Goal: Entertainment & Leisure: Consume media (video, audio)

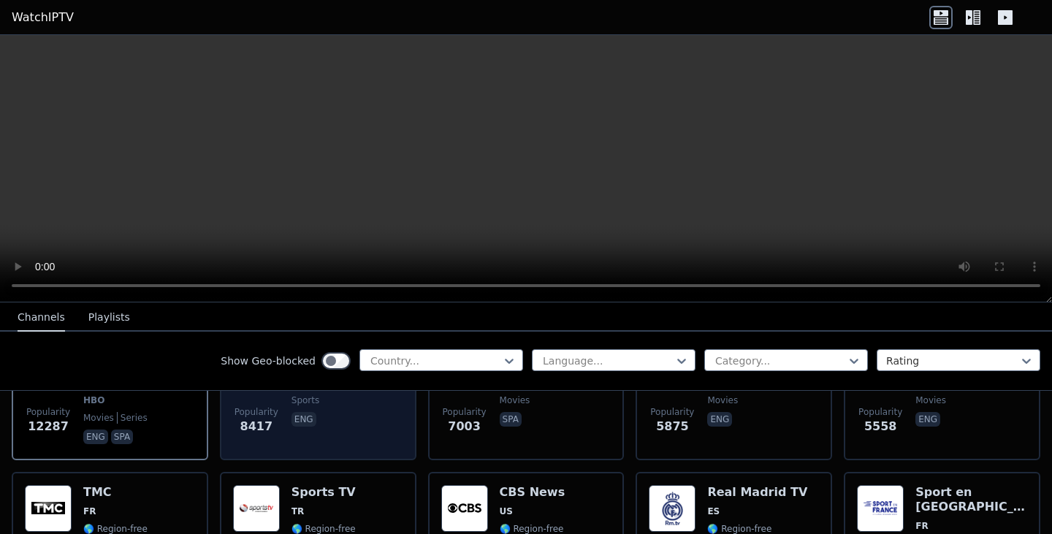
scroll to position [235, 0]
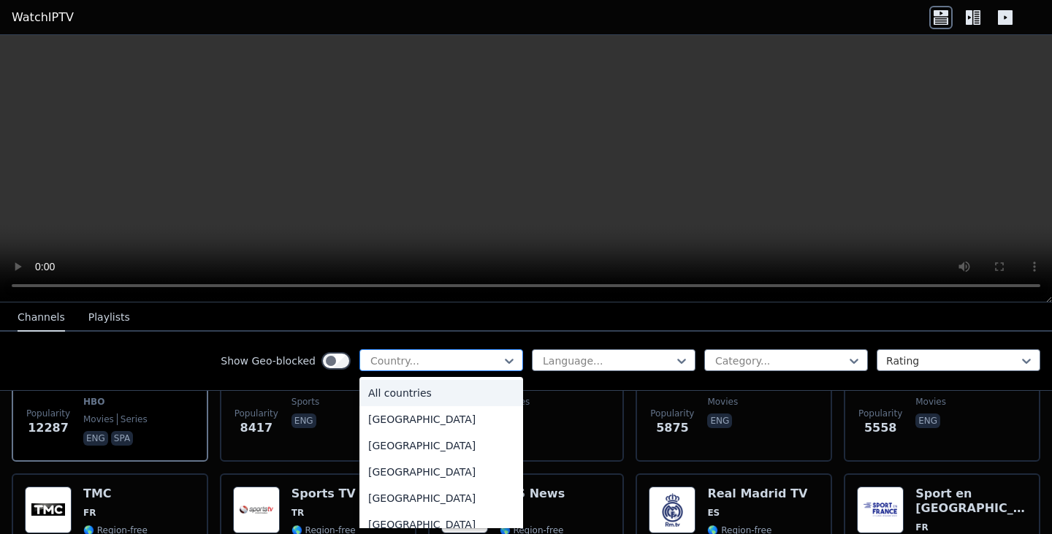
click at [436, 360] on div at bounding box center [435, 360] width 133 height 15
type input "***"
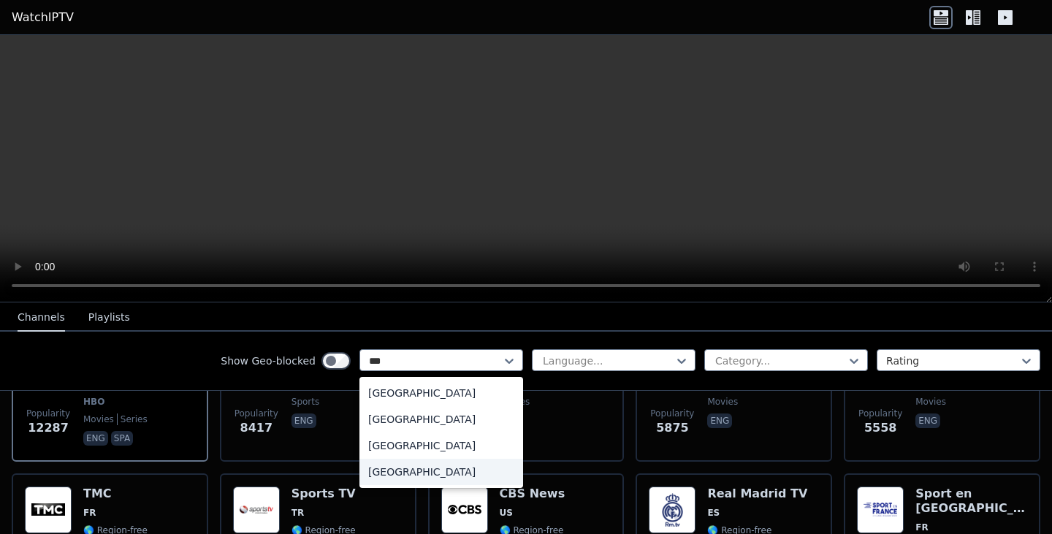
click at [402, 476] on div "[GEOGRAPHIC_DATA]" at bounding box center [441, 472] width 164 height 26
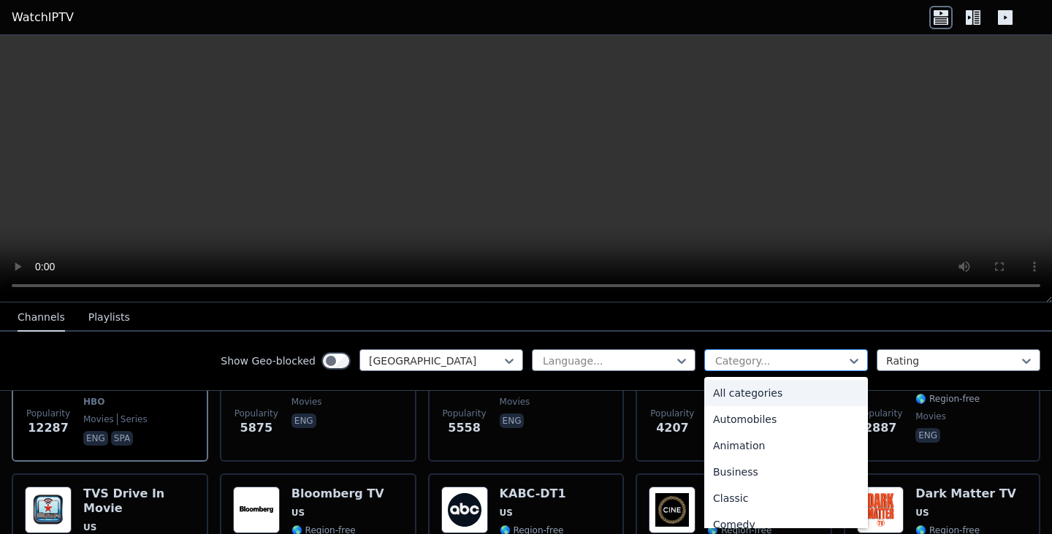
click at [815, 357] on div at bounding box center [780, 360] width 133 height 15
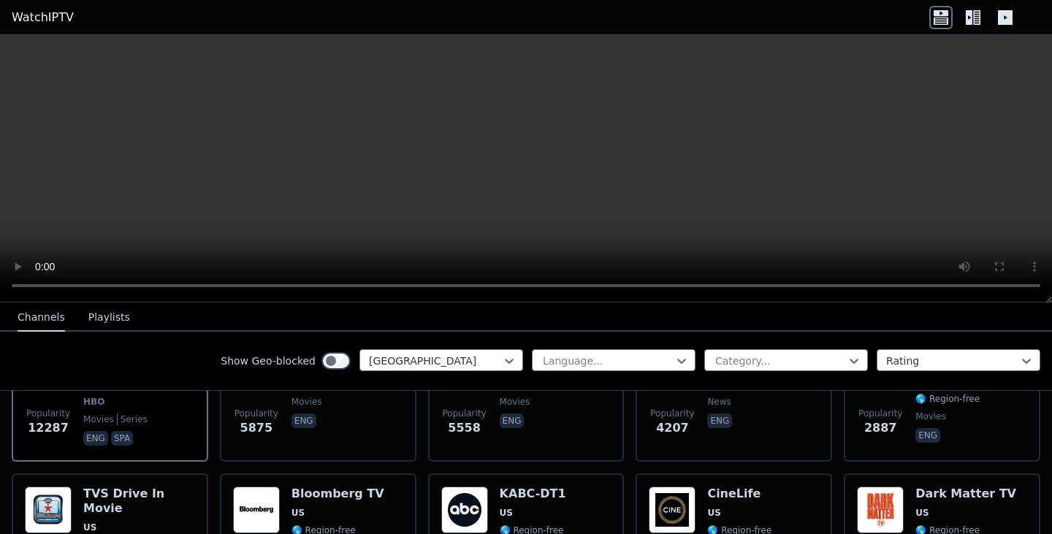
click at [183, 345] on div "Show Geo-blocked [GEOGRAPHIC_DATA] Language... Category... Rating" at bounding box center [526, 361] width 1052 height 59
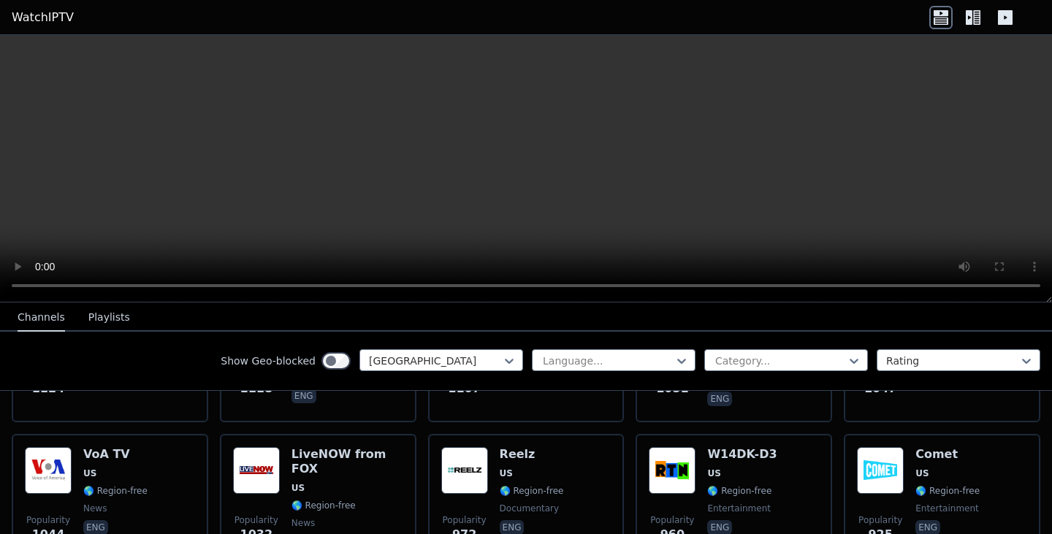
scroll to position [1026, 0]
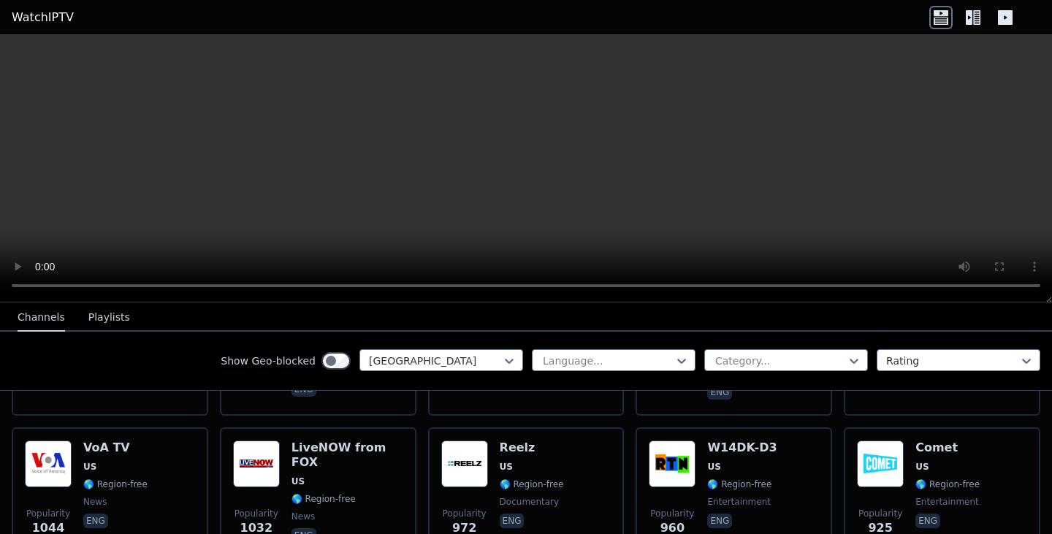
click at [975, 20] on icon at bounding box center [972, 17] width 23 height 23
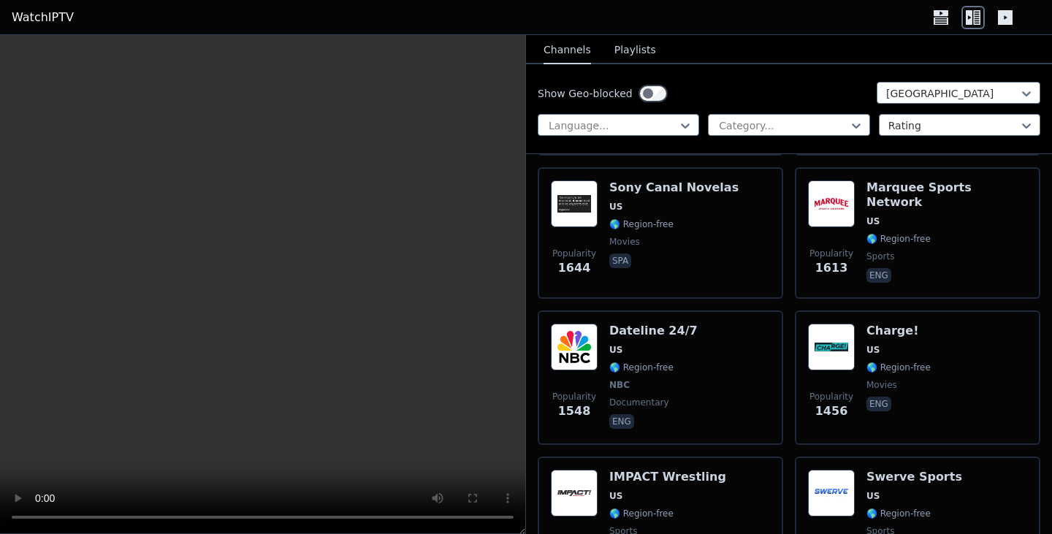
scroll to position [2235, 0]
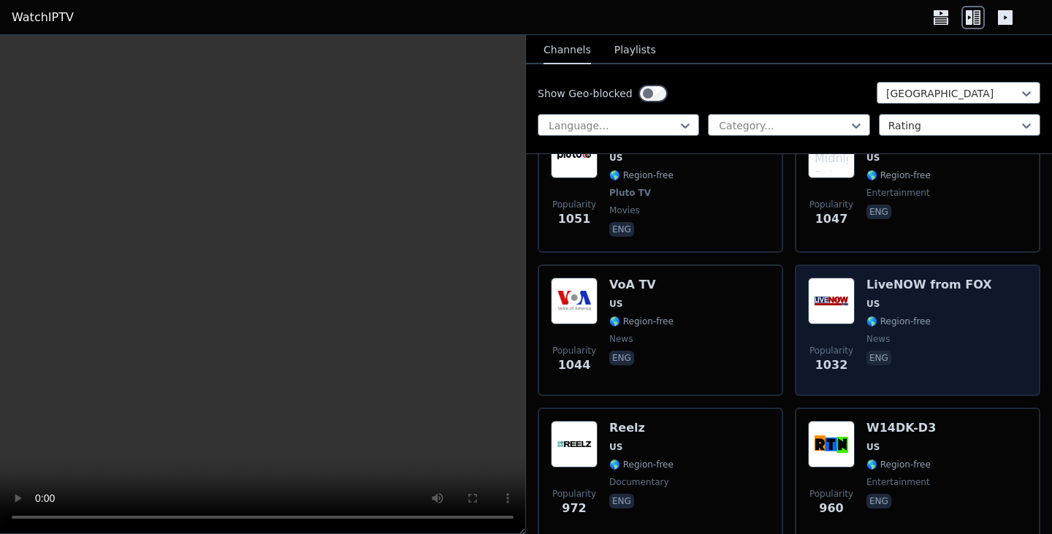
click at [834, 301] on img at bounding box center [831, 301] width 47 height 47
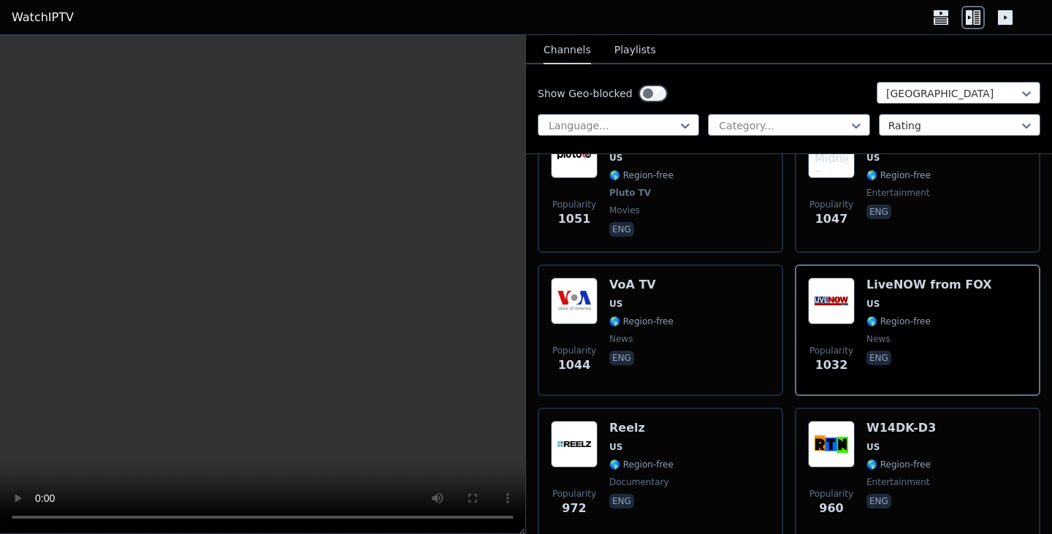
click at [338, 20] on header "WatchIPTV" at bounding box center [526, 17] width 1052 height 35
